Goal: Information Seeking & Learning: Learn about a topic

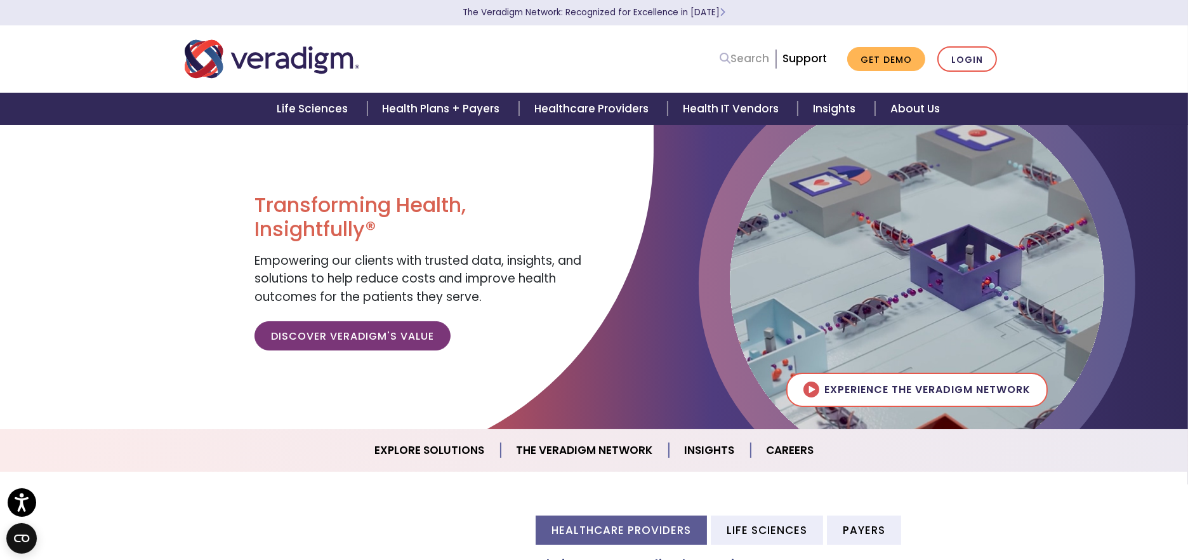
click at [743, 53] on link "Search" at bounding box center [744, 58] width 49 height 17
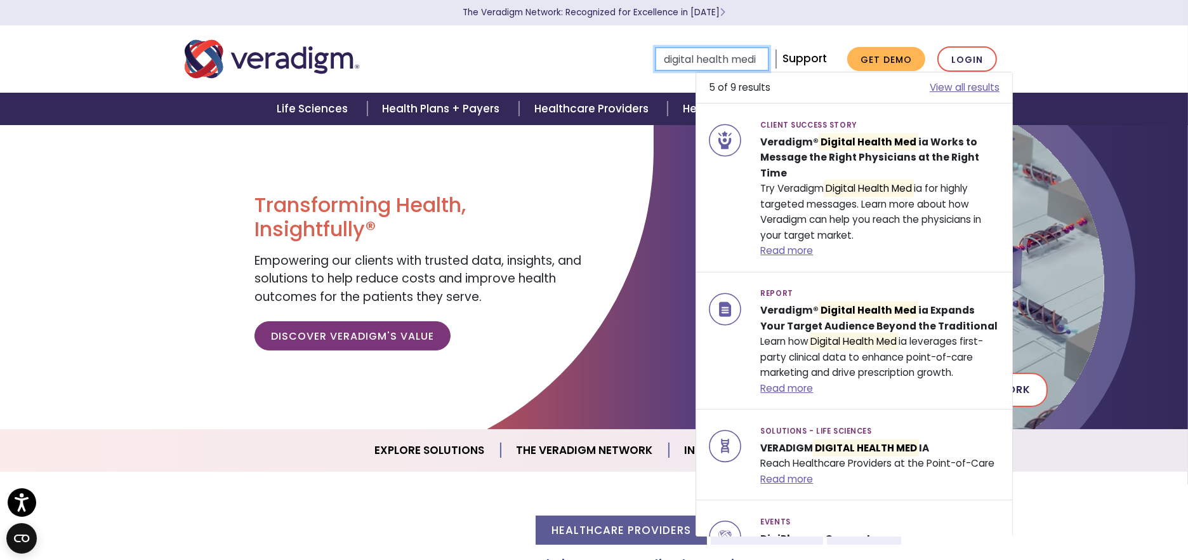
scroll to position [0, 8]
type input "digital health media"
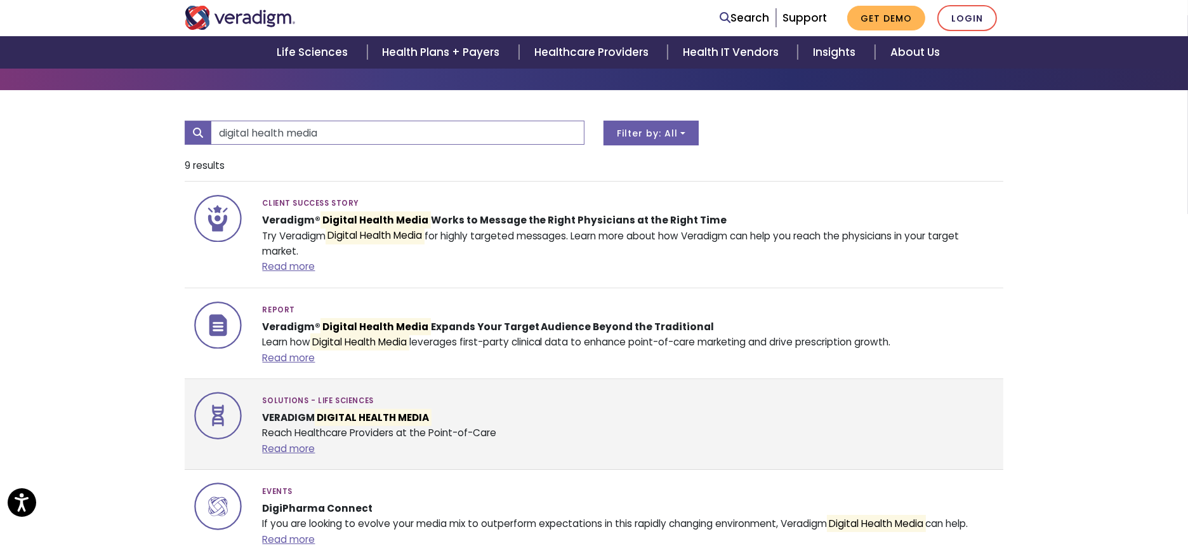
scroll to position [141, 0]
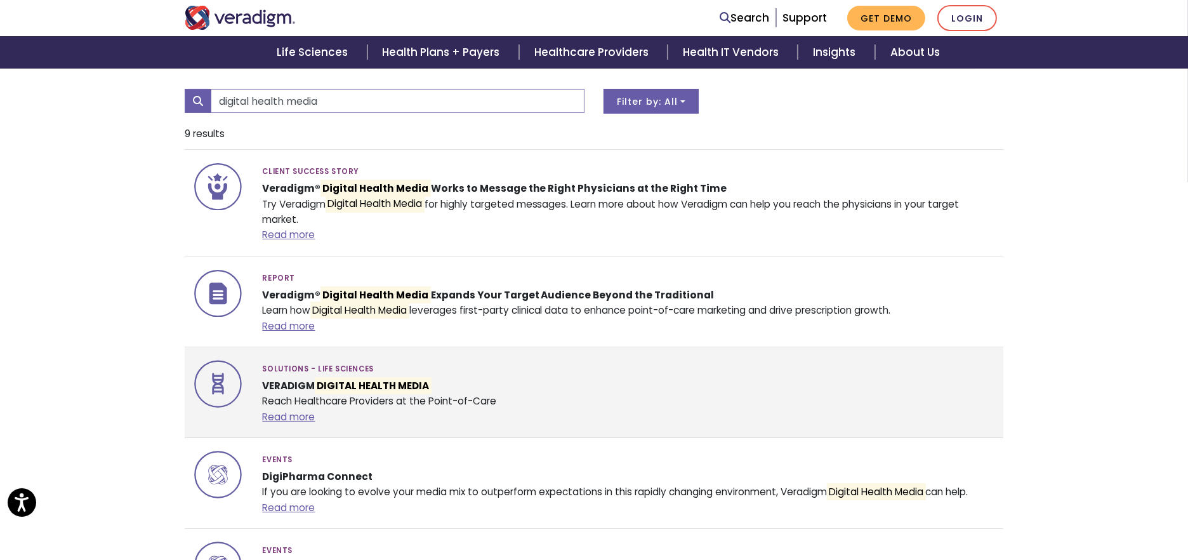
click at [358, 383] on mark "DIGITAL HEALTH MEDIA" at bounding box center [373, 385] width 116 height 17
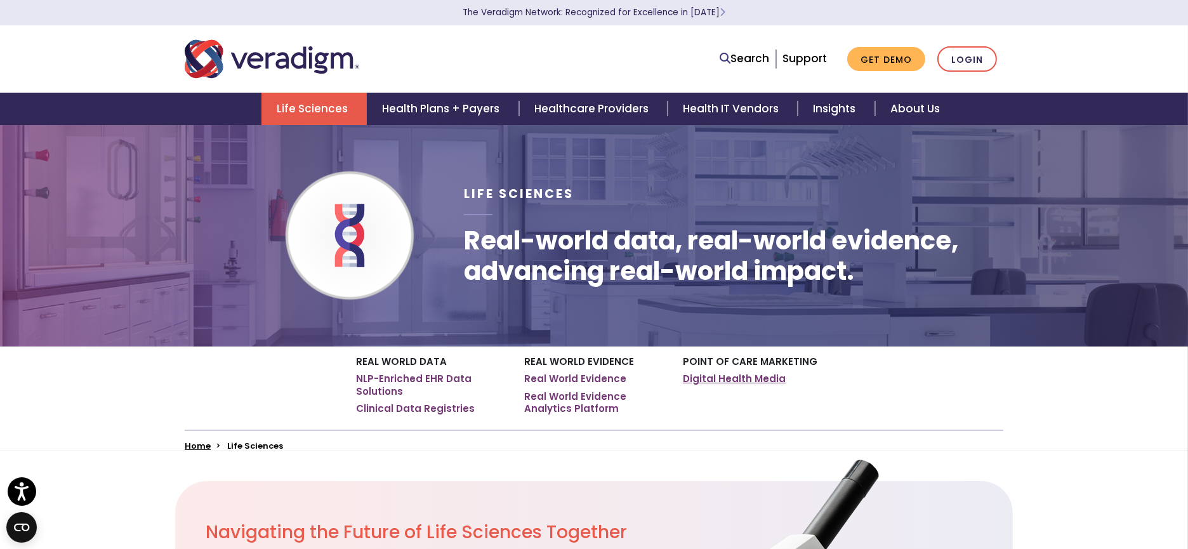
click at [704, 382] on link "Digital Health Media" at bounding box center [734, 378] width 103 height 13
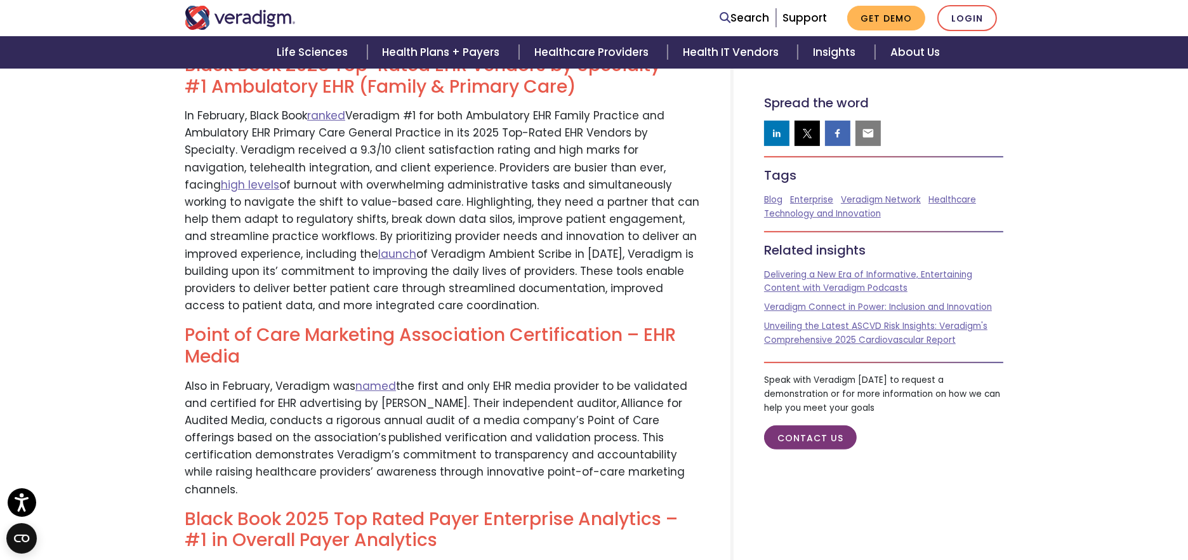
scroll to position [751, 0]
